Goal: Information Seeking & Learning: Compare options

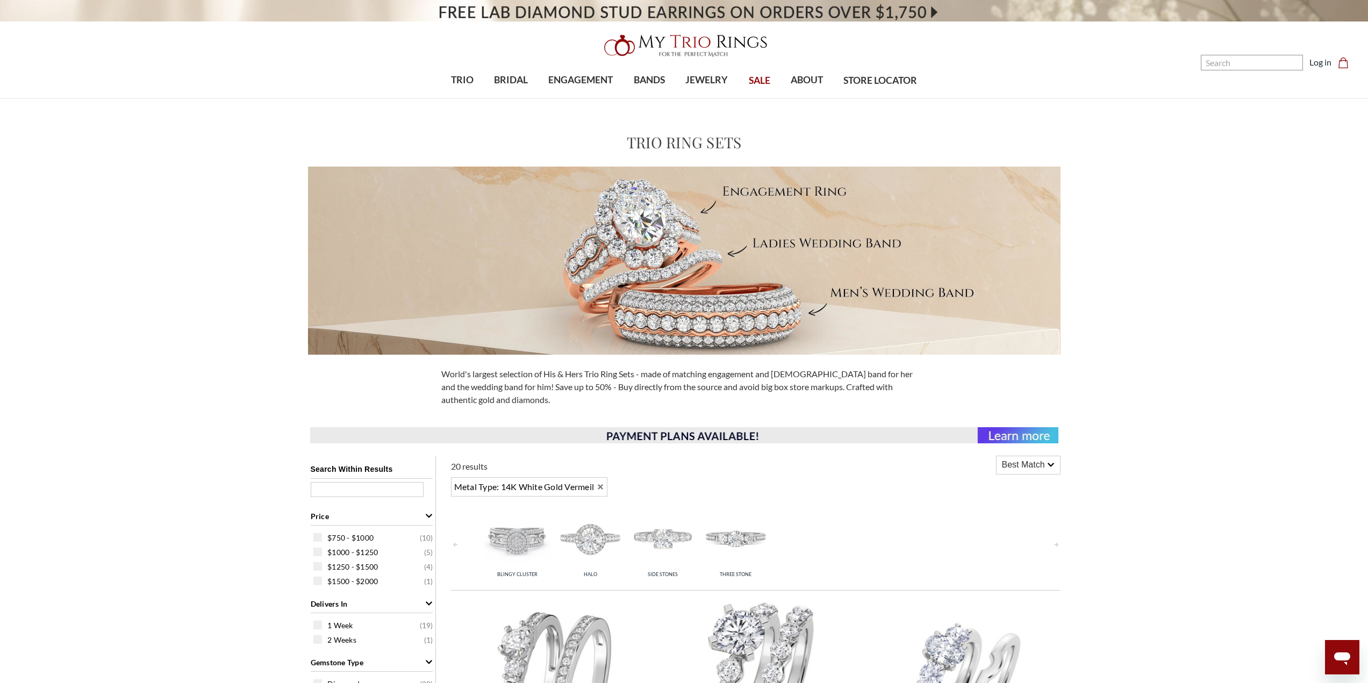
click at [602, 488] on icon "Remove 14K White Gold Vermeil" at bounding box center [600, 486] width 5 height 5
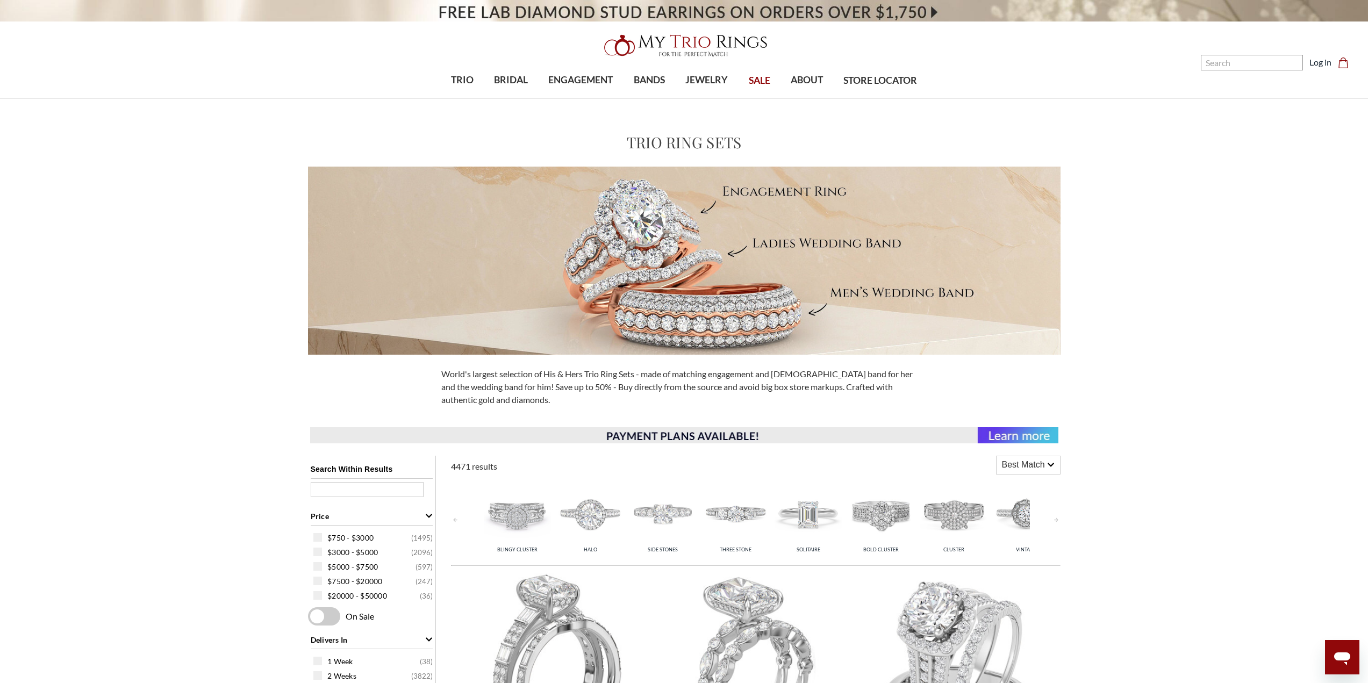
scroll to position [430, 0]
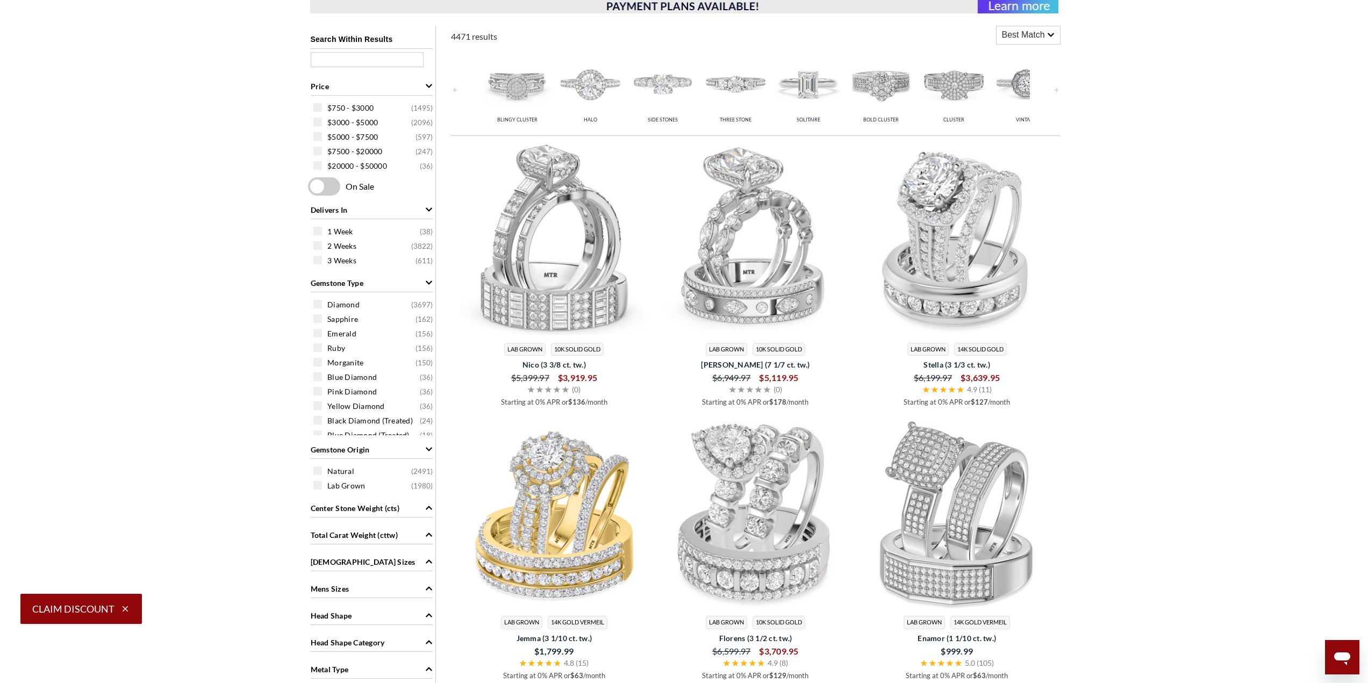
click at [389, 660] on div "Metal Type" at bounding box center [372, 669] width 122 height 20
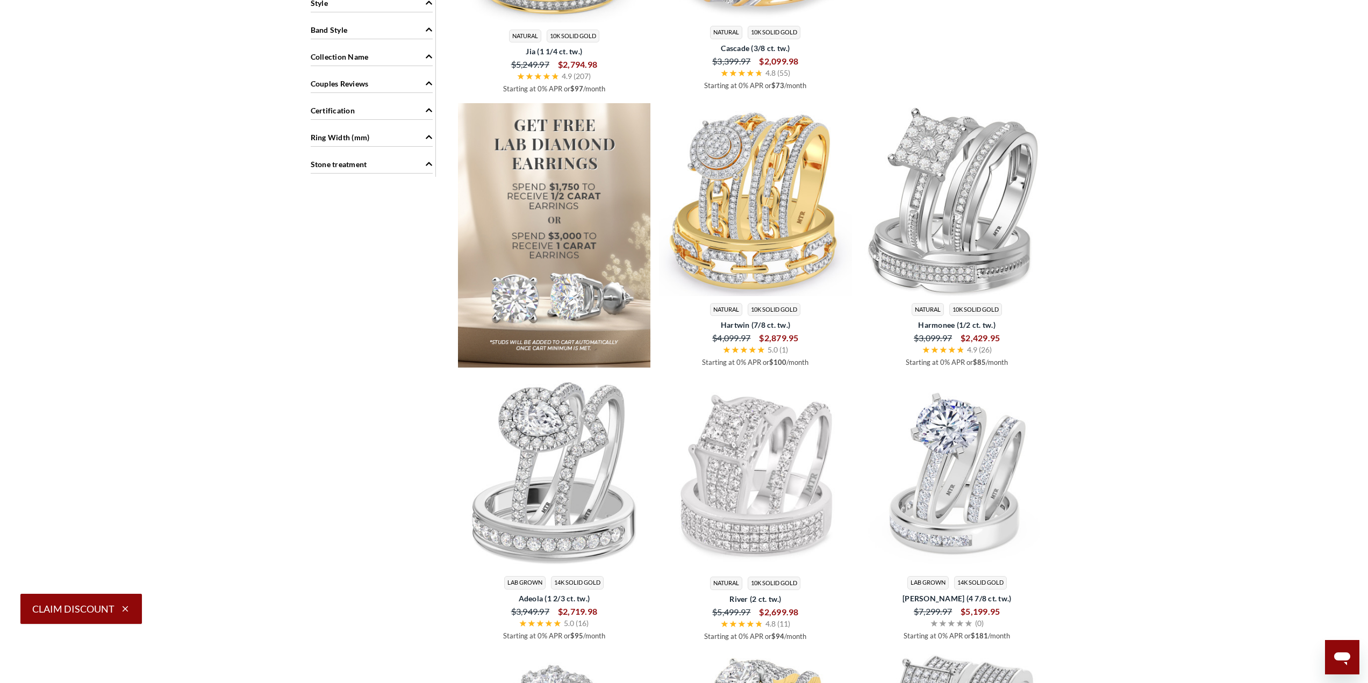
scroll to position [860, 0]
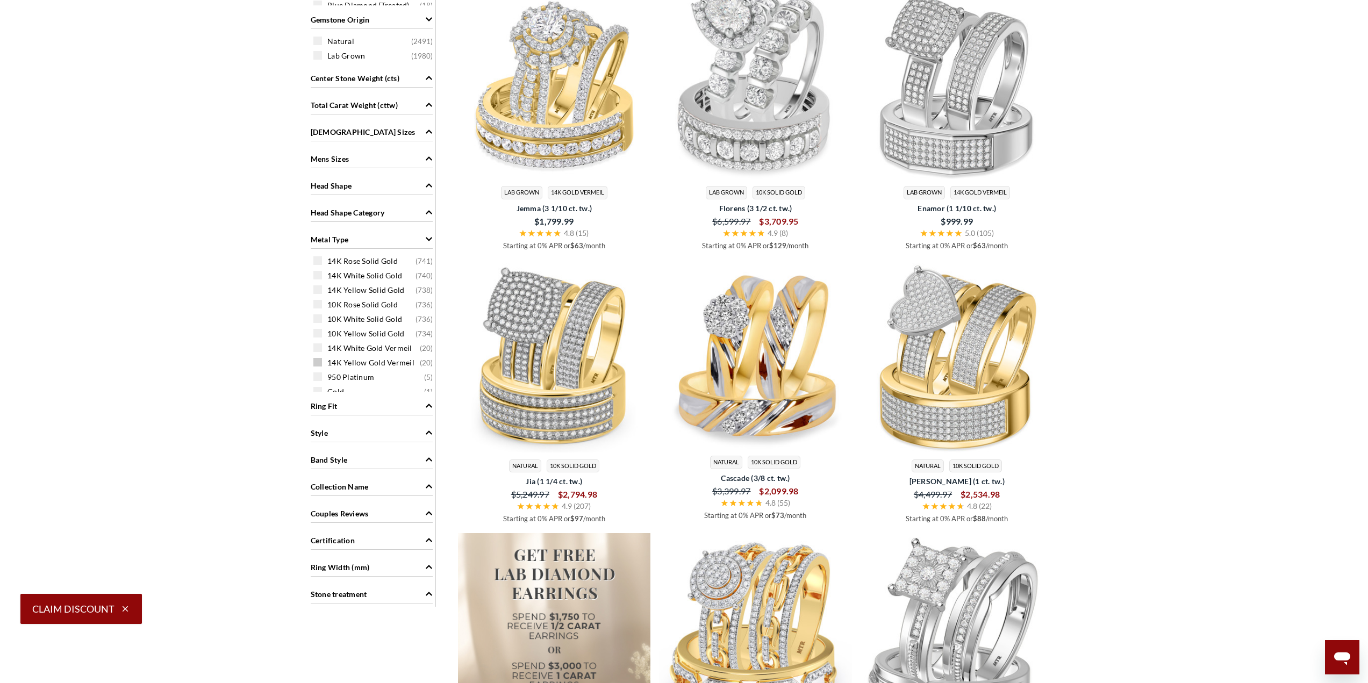
click at [316, 361] on span at bounding box center [317, 362] width 9 height 9
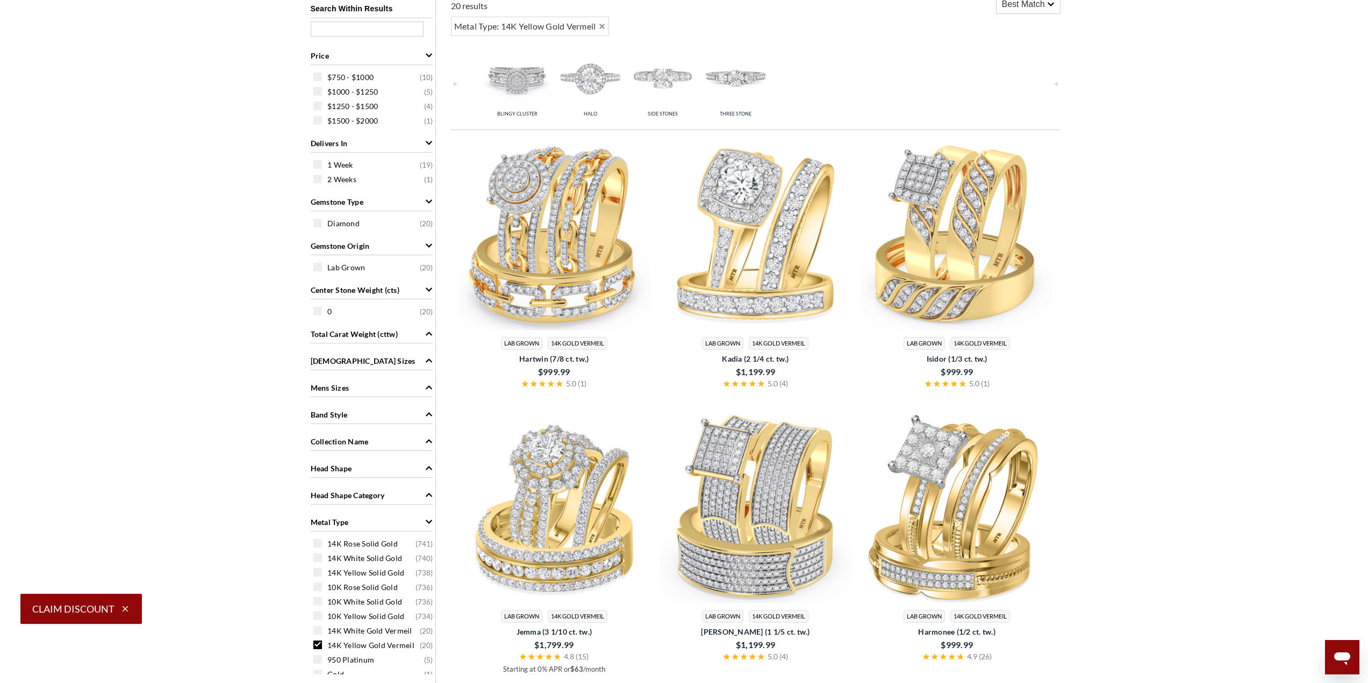
scroll to position [444, 0]
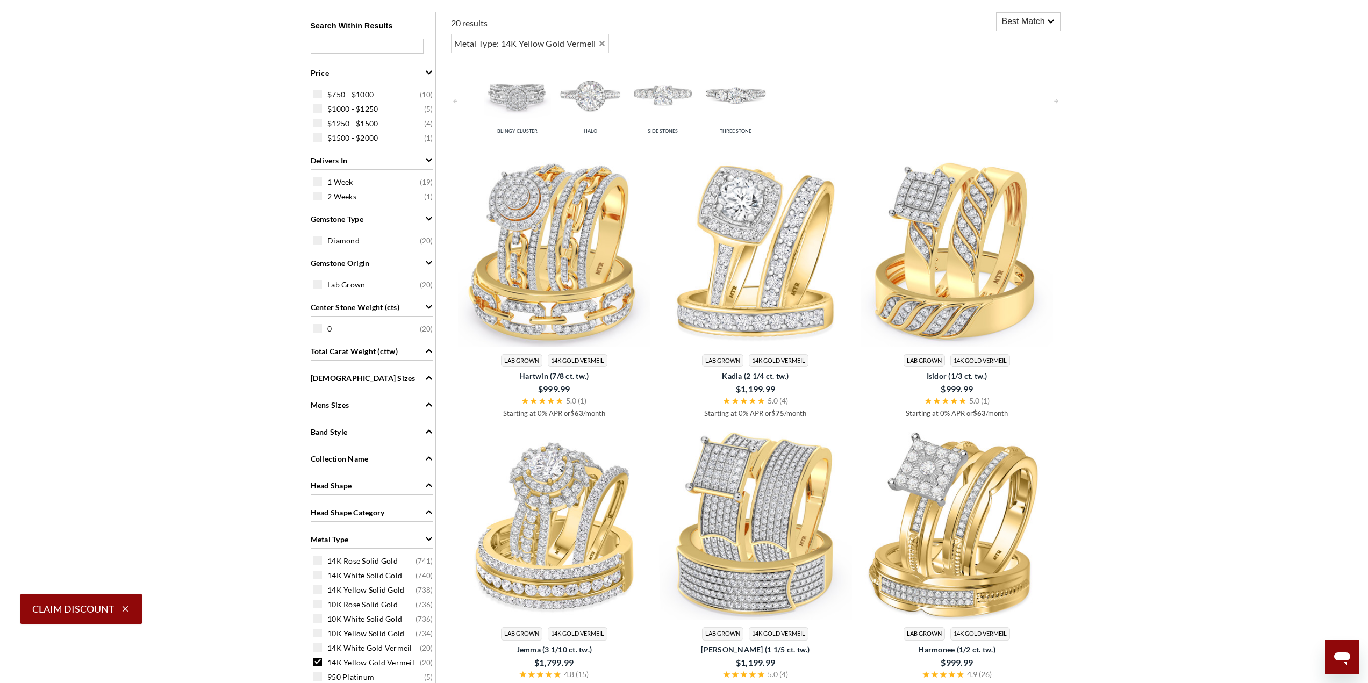
click at [315, 660] on span at bounding box center [317, 662] width 9 height 9
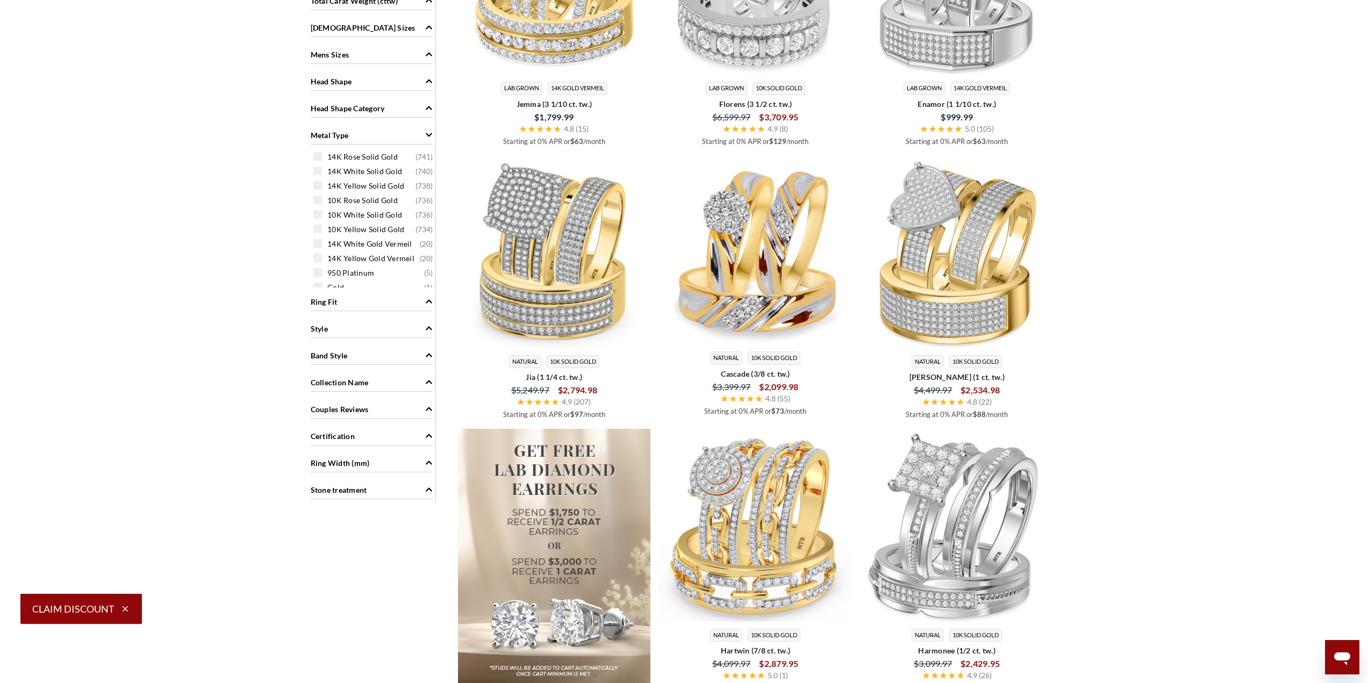
scroll to position [874, 0]
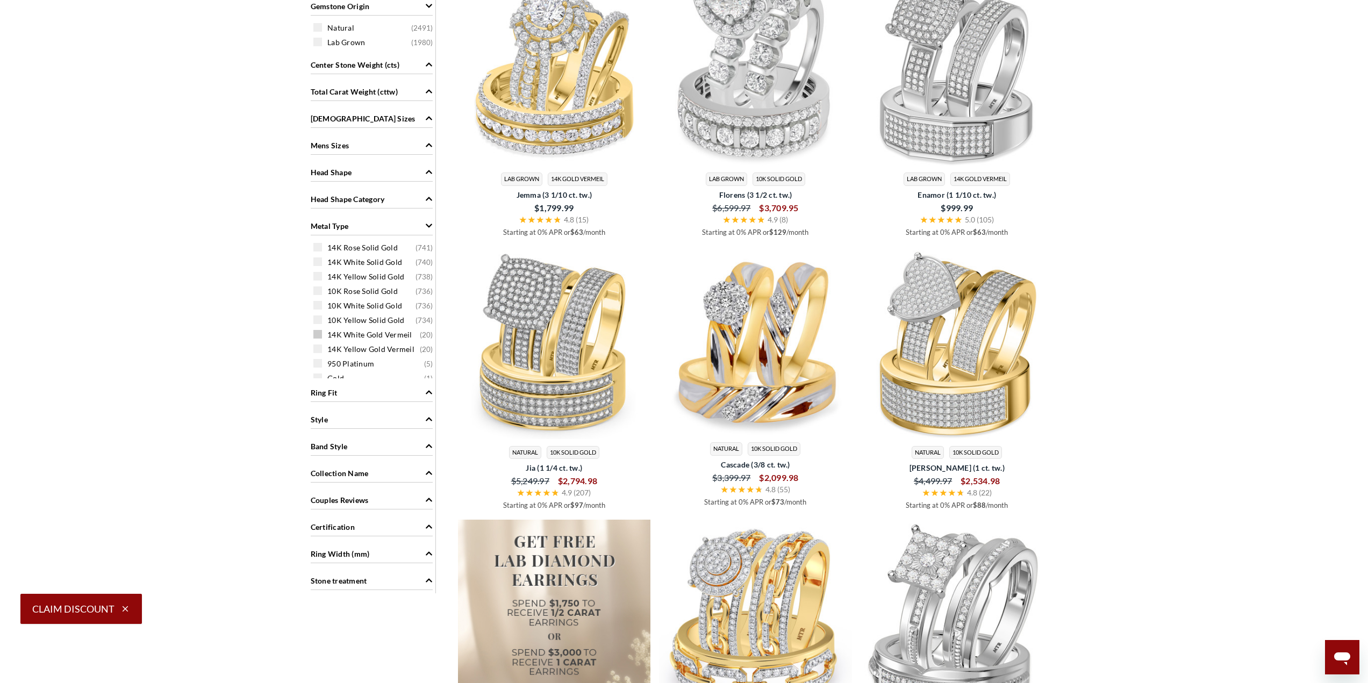
click at [320, 338] on span at bounding box center [317, 334] width 9 height 9
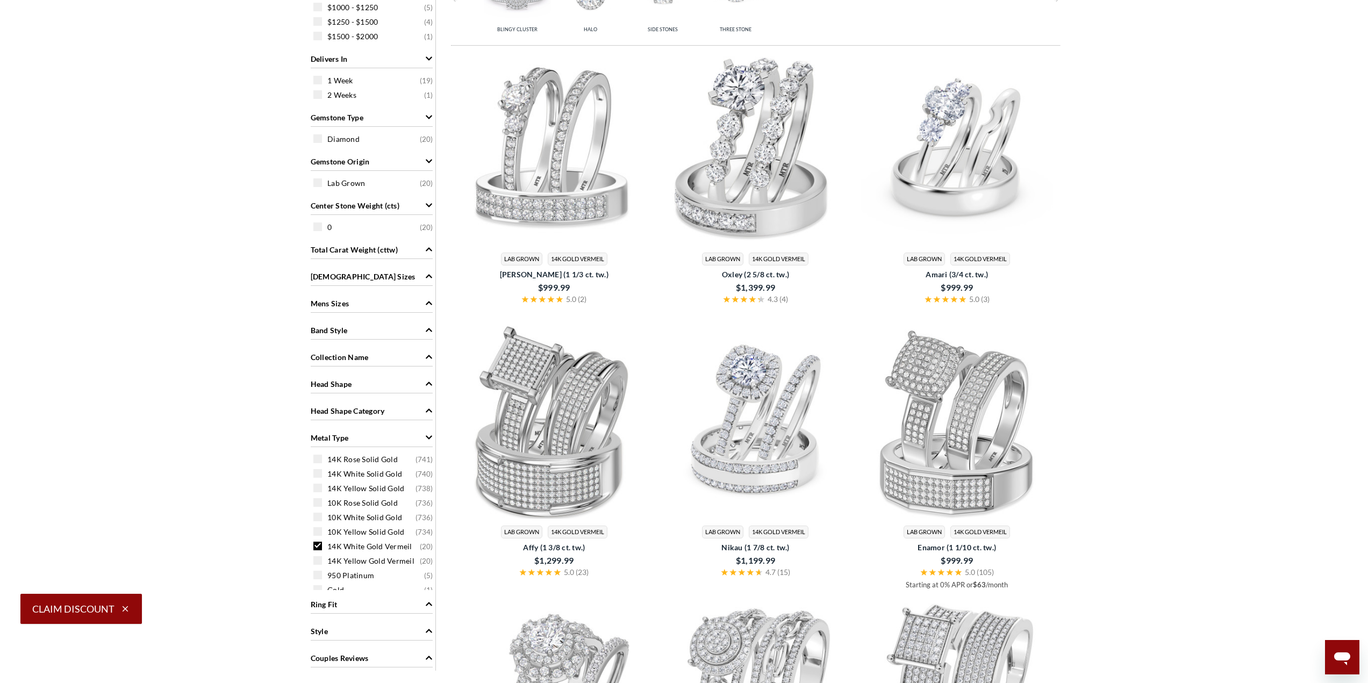
scroll to position [444, 0]
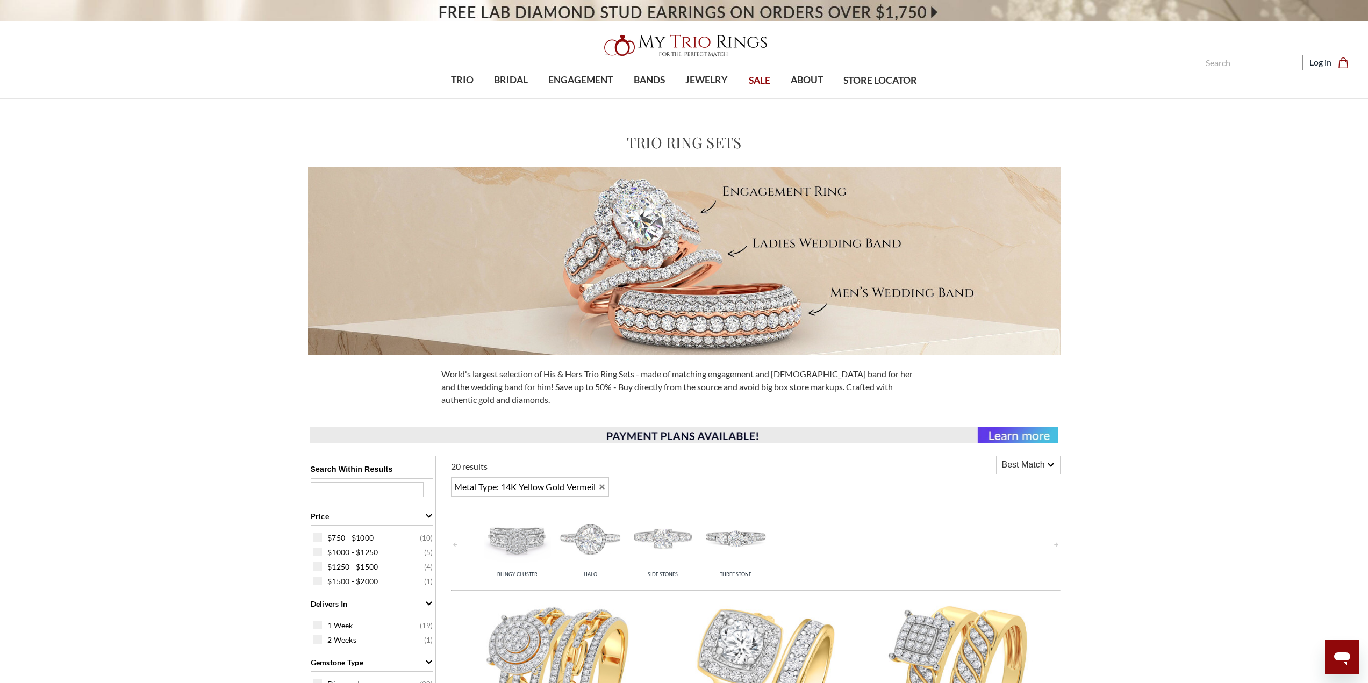
click at [604, 488] on icon "Remove 14K Yellow Gold Vermeil" at bounding box center [602, 486] width 5 height 5
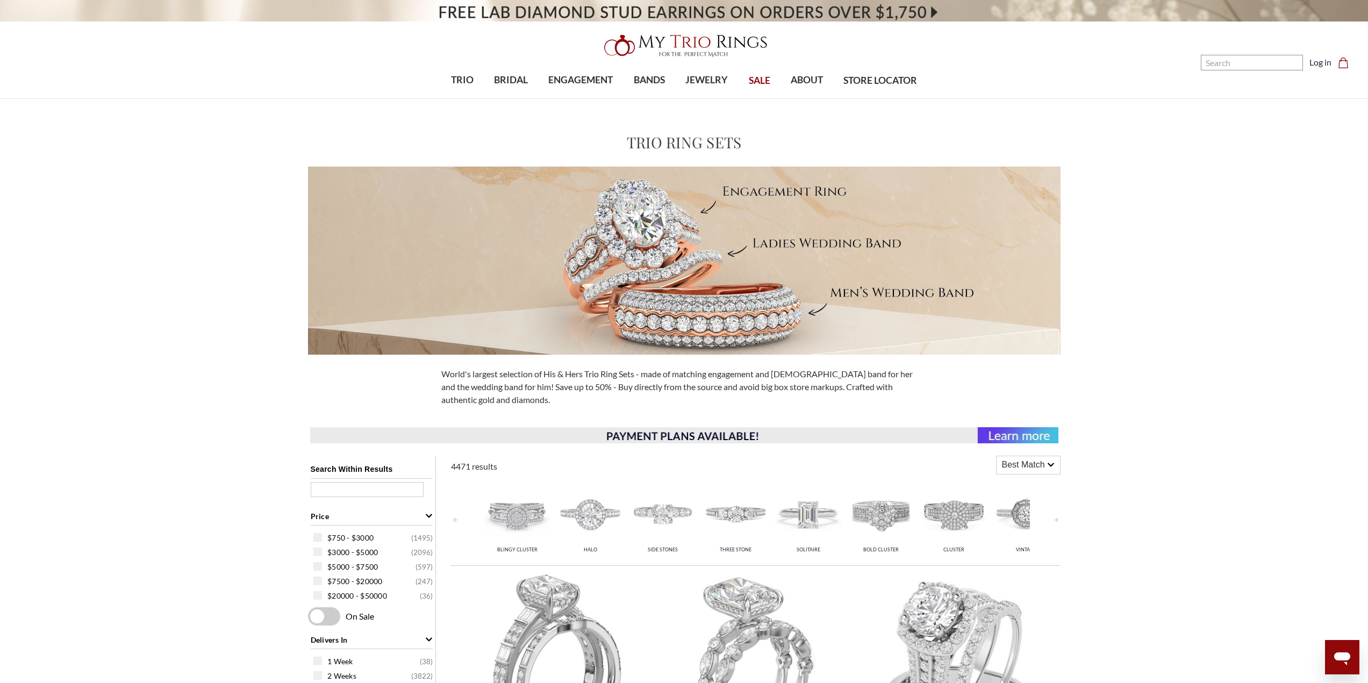
scroll to position [430, 0]
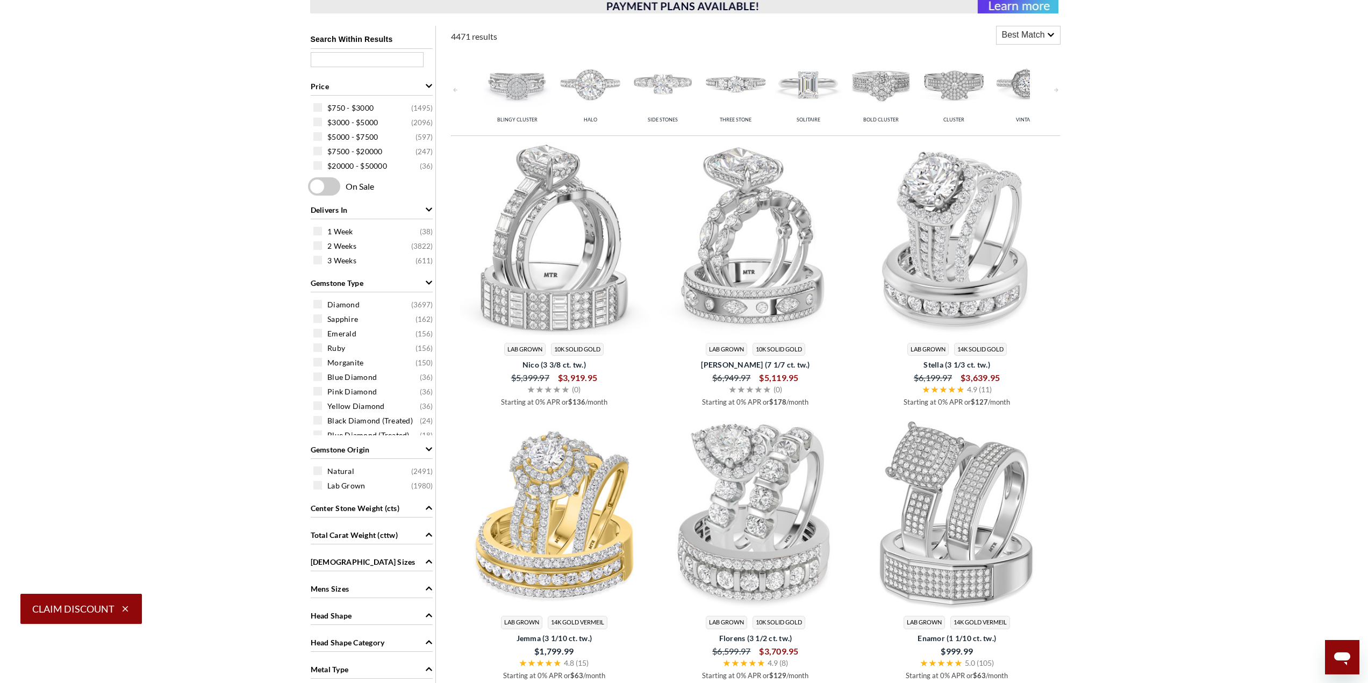
click at [386, 669] on div "Metal Type" at bounding box center [372, 669] width 122 height 20
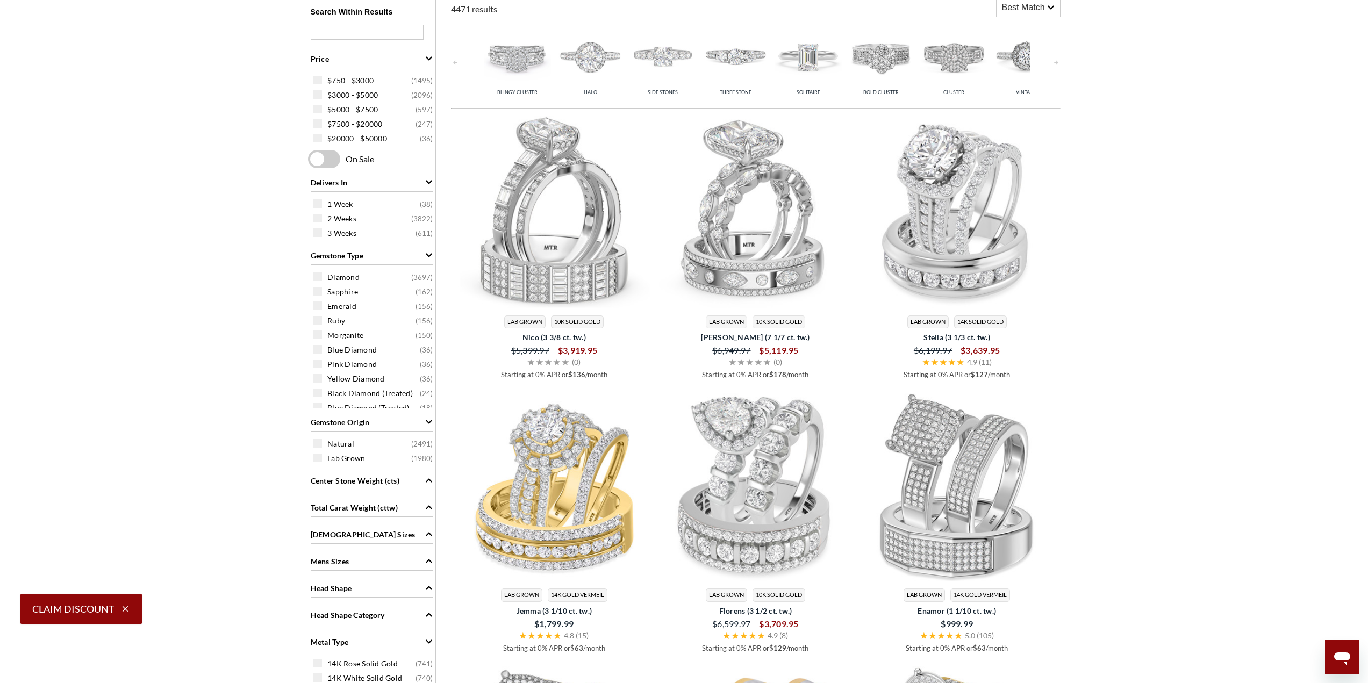
scroll to position [860, 0]
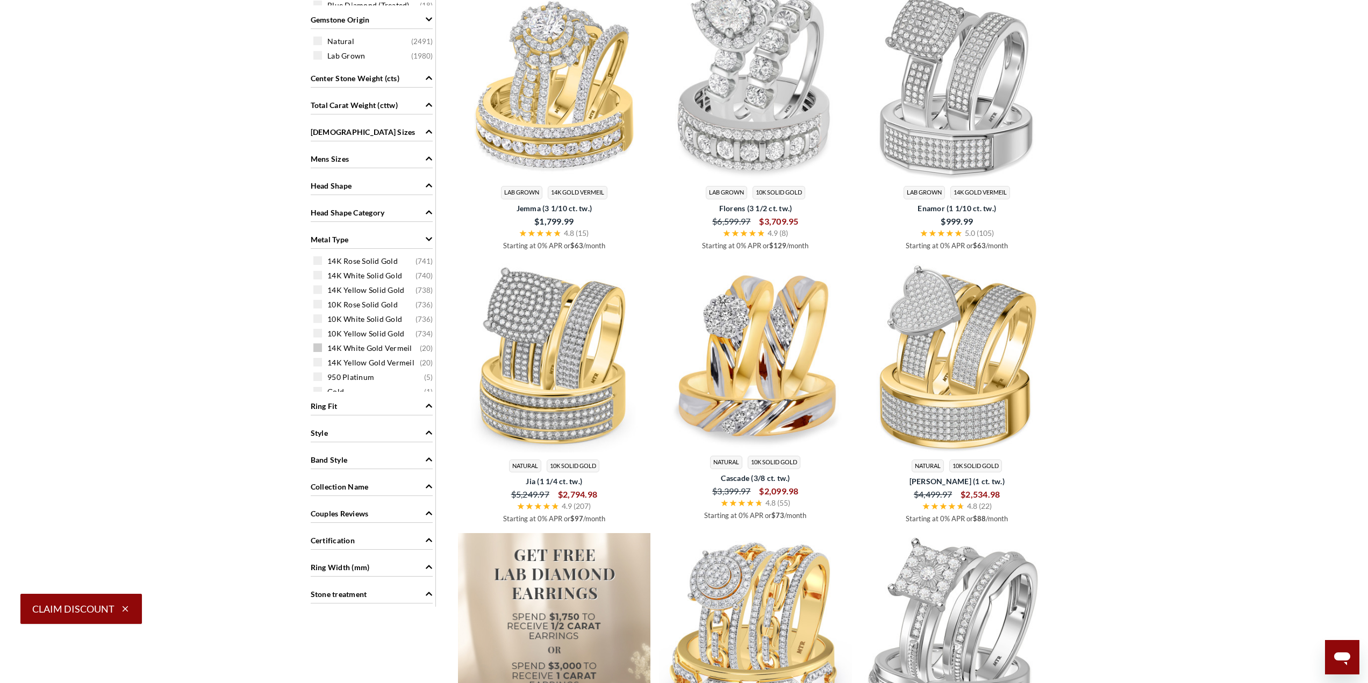
click at [323, 347] on div "14K White Gold Vermeil ( 20 )" at bounding box center [374, 348] width 122 height 12
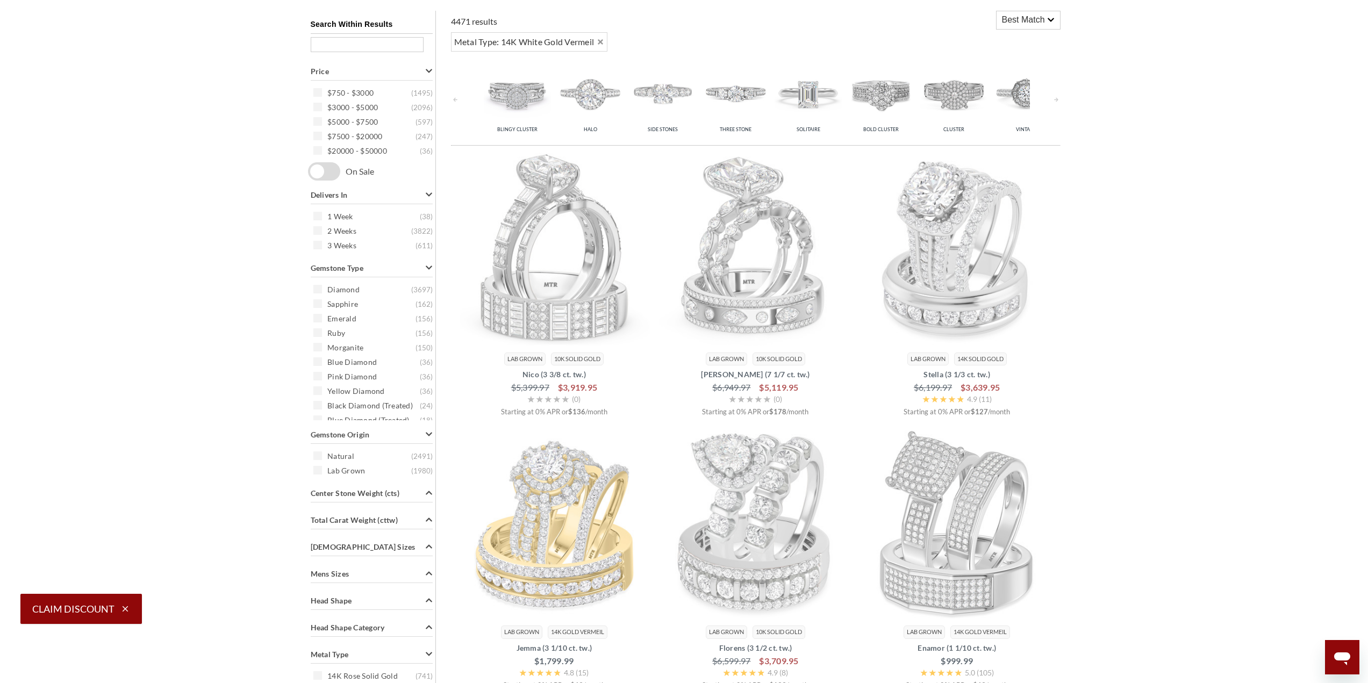
scroll to position [444, 0]
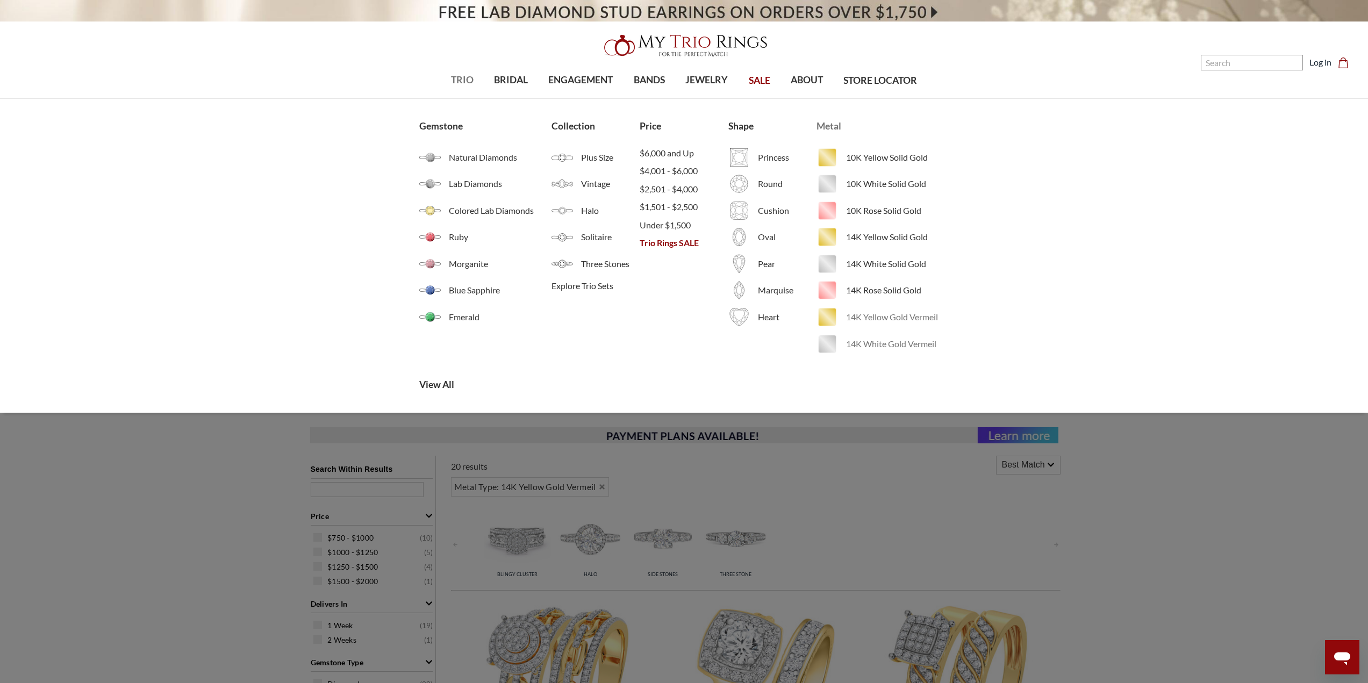
drag, startPoint x: 873, startPoint y: 343, endPoint x: 878, endPoint y: 320, distance: 23.7
click at [881, 344] on span "14K White Gold Vermeil" at bounding box center [897, 344] width 103 height 13
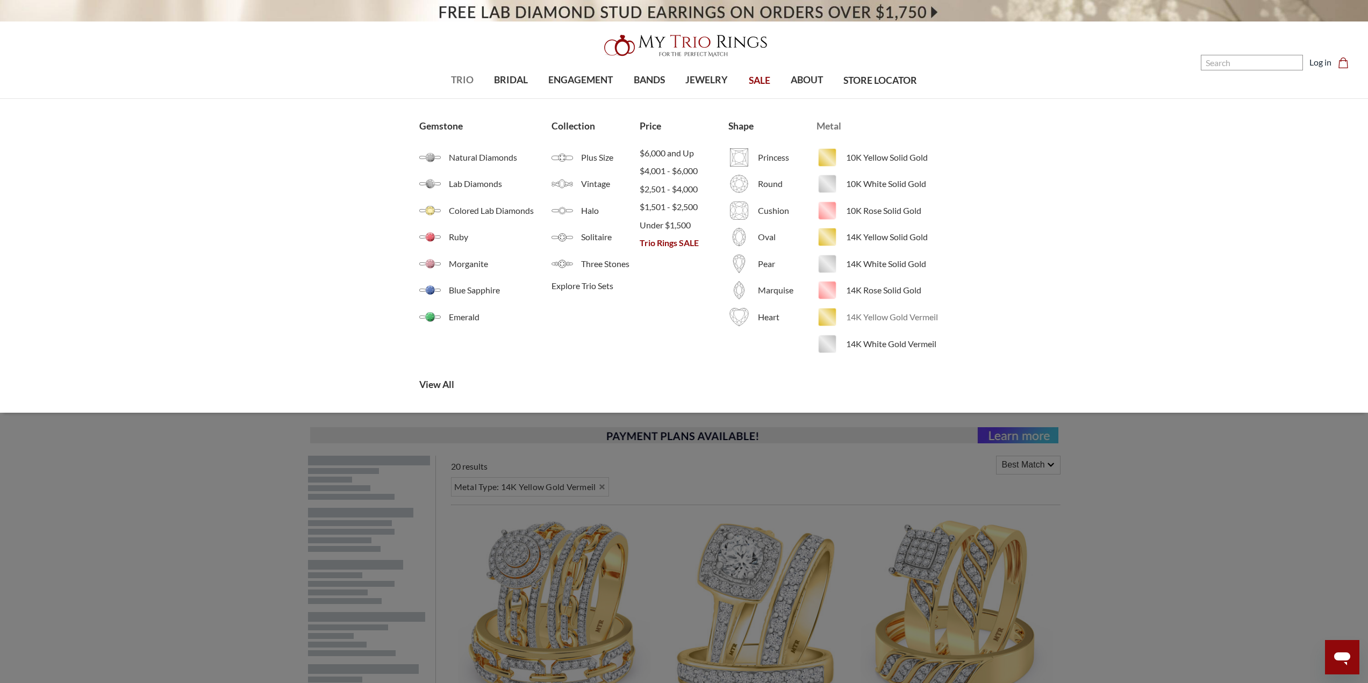
click at [886, 312] on span "14K Yellow Gold Vermeil" at bounding box center [897, 317] width 103 height 13
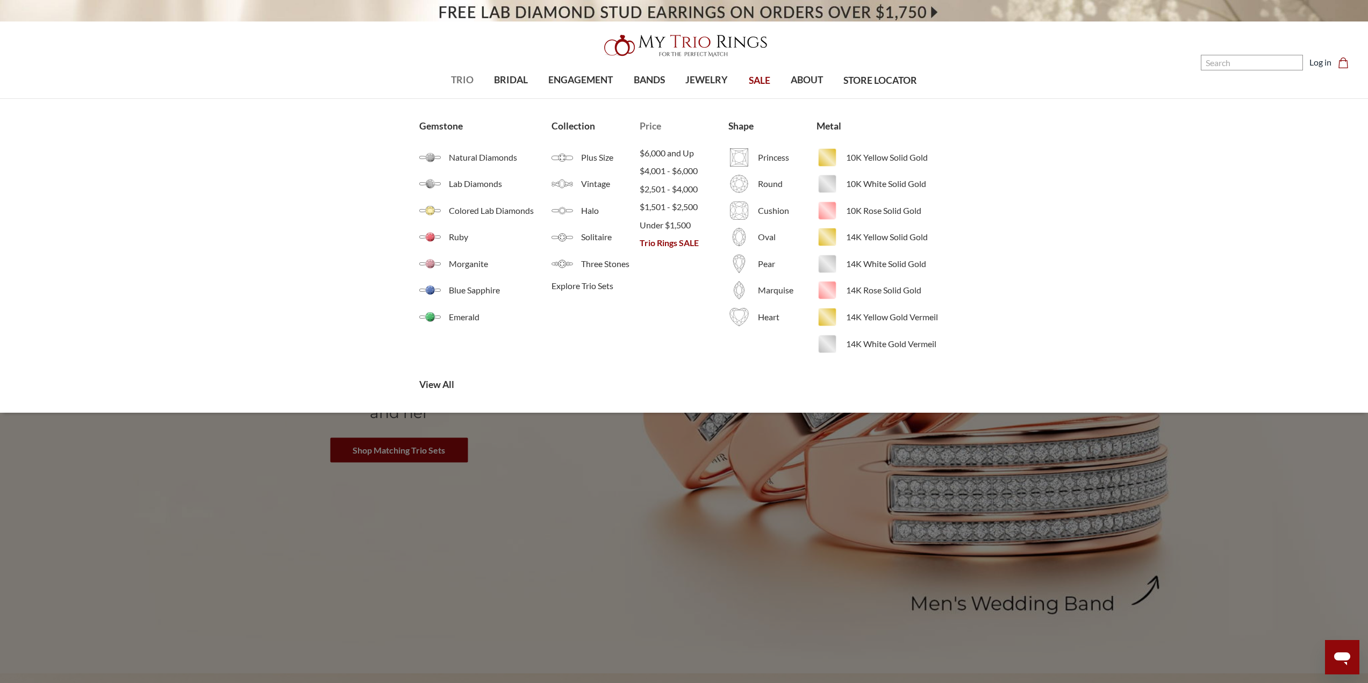
click at [676, 243] on span "Trio Rings SALE" at bounding box center [684, 243] width 88 height 13
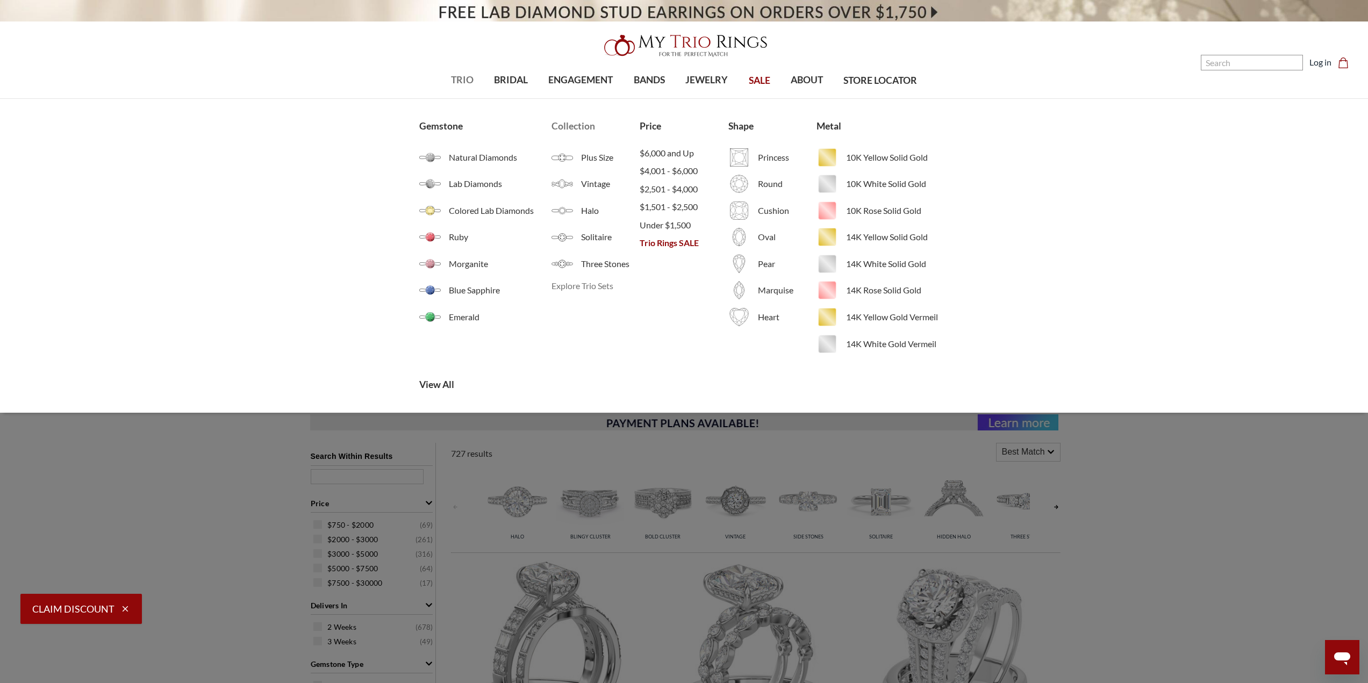
click at [600, 284] on span "Explore Trio Sets" at bounding box center [596, 286] width 88 height 13
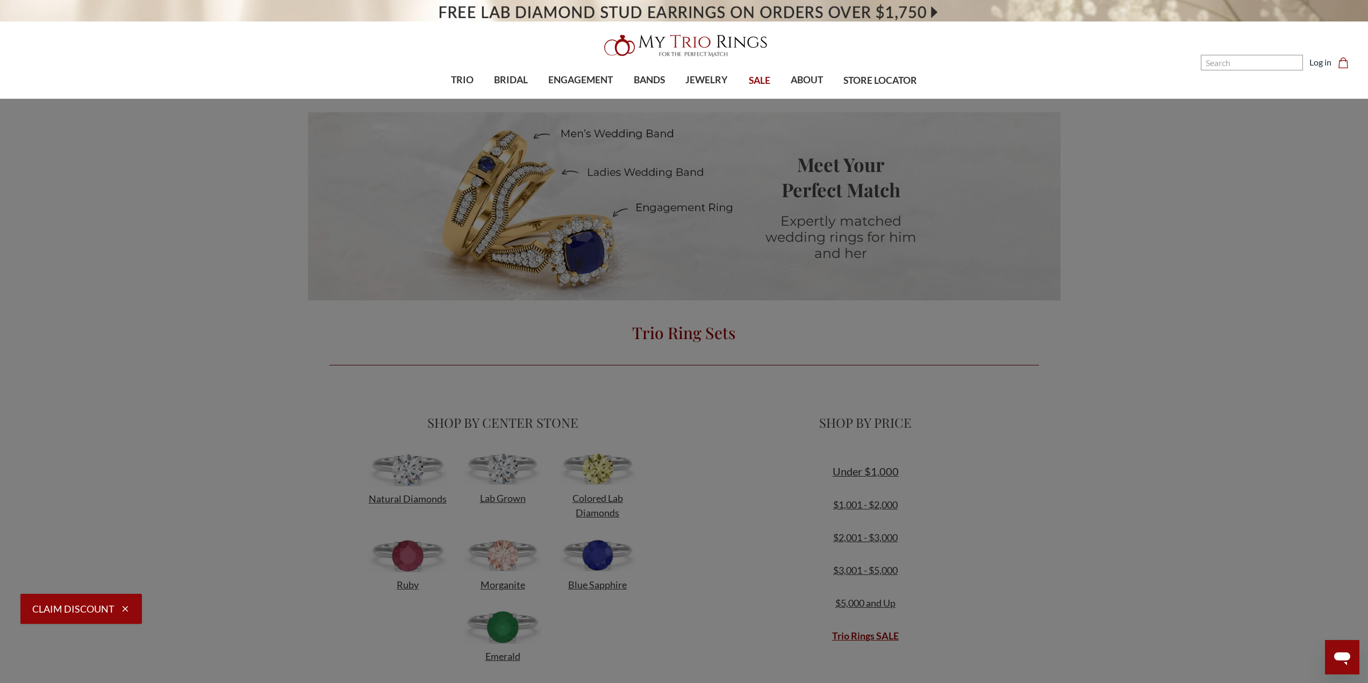
scroll to position [324, 702]
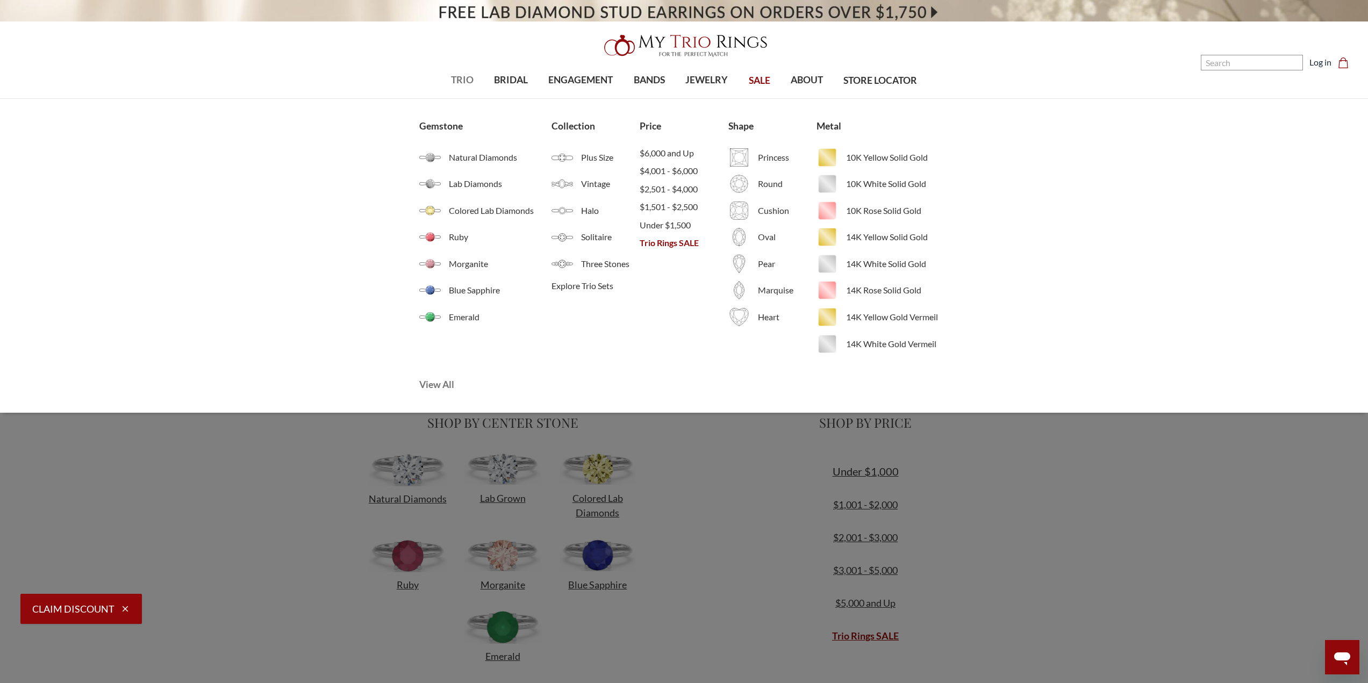
click at [450, 383] on span "View All" at bounding box center [507, 385] width 177 height 14
